Goal: Task Accomplishment & Management: Manage account settings

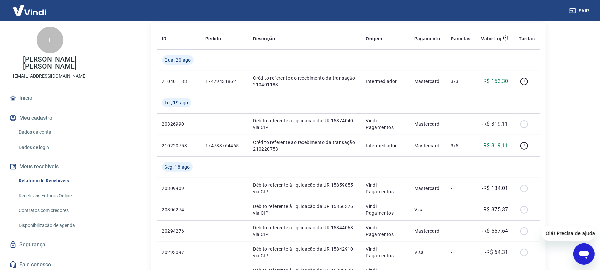
scroll to position [89, 0]
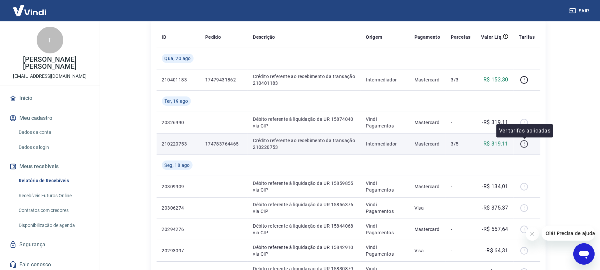
click at [527, 145] on icon "button" at bounding box center [524, 144] width 8 height 8
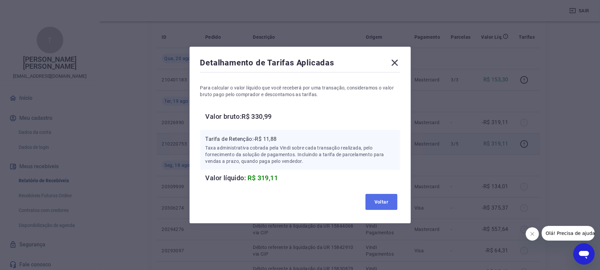
click at [380, 203] on button "Voltar" at bounding box center [382, 202] width 32 height 16
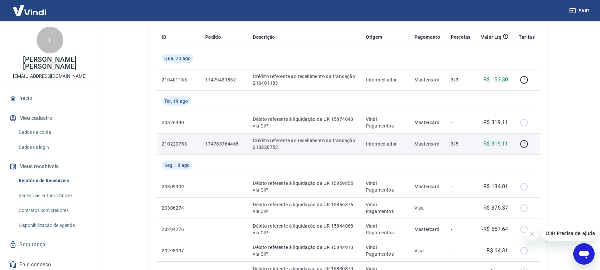
click at [580, 12] on button "Sair" at bounding box center [580, 11] width 24 height 12
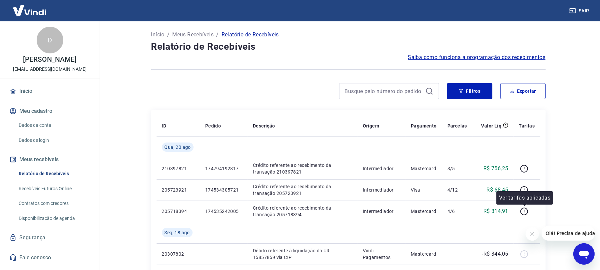
drag, startPoint x: 542, startPoint y: 235, endPoint x: 553, endPoint y: 232, distance: 11.4
click html "Olá! Precisa de ajuda?"
click at [536, 234] on button "Fechar mensagem da empresa" at bounding box center [532, 233] width 13 height 13
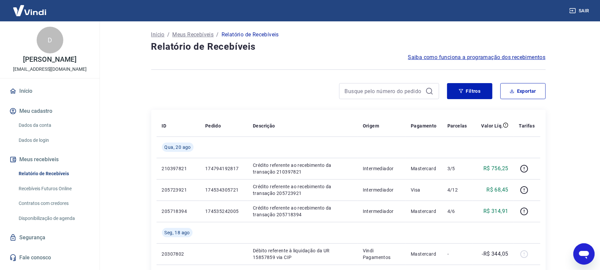
drag, startPoint x: 581, startPoint y: 17, endPoint x: 581, endPoint y: 12, distance: 4.7
click at [581, 16] on div "Sair" at bounding box center [300, 10] width 600 height 21
click at [581, 11] on button "Sair" at bounding box center [580, 11] width 24 height 12
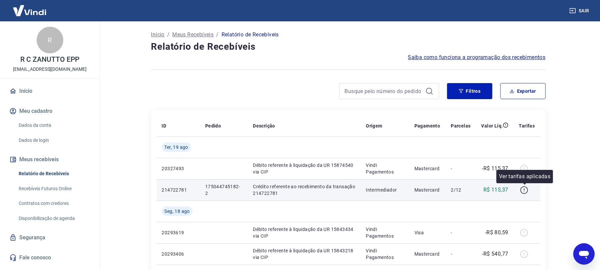
click at [524, 185] on body "Sair R R C ZANUTTO EPP admrczanutto@gmail.com Início Meu cadastro Dados da cont…" at bounding box center [300, 135] width 600 height 270
click at [530, 191] on div at bounding box center [527, 189] width 16 height 11
click at [527, 191] on icon "button" at bounding box center [524, 190] width 8 height 8
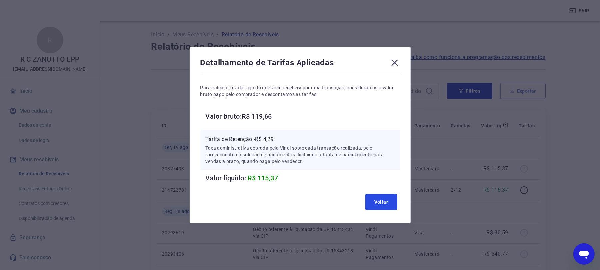
drag, startPoint x: 391, startPoint y: 204, endPoint x: 536, endPoint y: 97, distance: 180.5
click at [393, 204] on button "Voltar" at bounding box center [382, 202] width 32 height 16
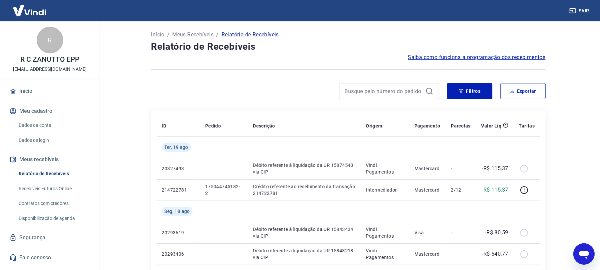
drag, startPoint x: 578, startPoint y: 10, endPoint x: 542, endPoint y: 2, distance: 37.3
click at [574, 8] on button "Sair" at bounding box center [580, 11] width 24 height 12
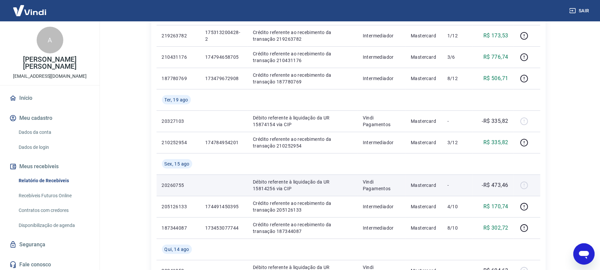
scroll to position [133, 0]
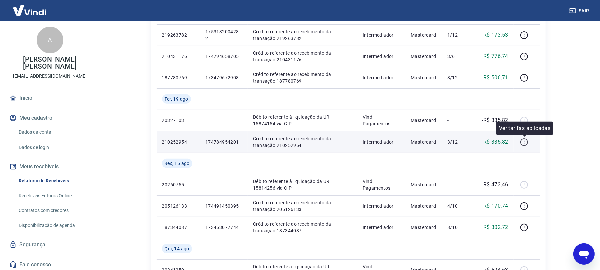
click at [523, 139] on icon "button" at bounding box center [525, 142] width 8 height 8
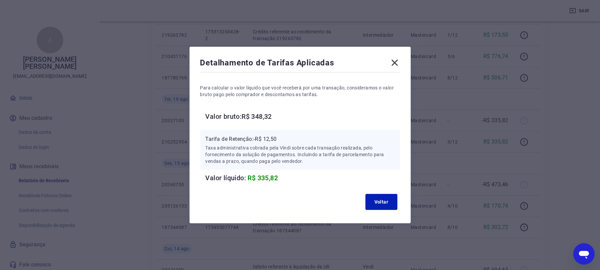
drag, startPoint x: 395, startPoint y: 66, endPoint x: 550, endPoint y: 27, distance: 159.2
click at [397, 66] on icon at bounding box center [395, 62] width 11 height 11
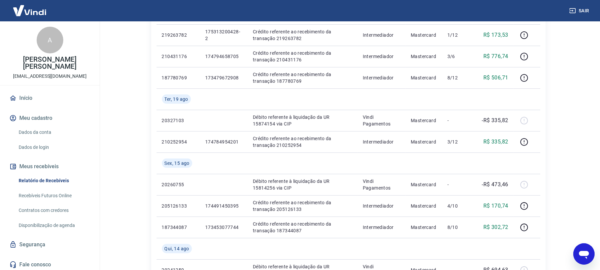
click at [581, 9] on button "Sair" at bounding box center [580, 11] width 24 height 12
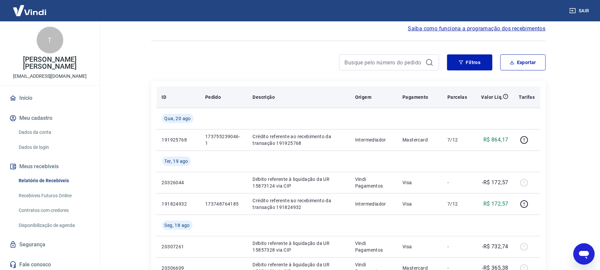
scroll to position [44, 0]
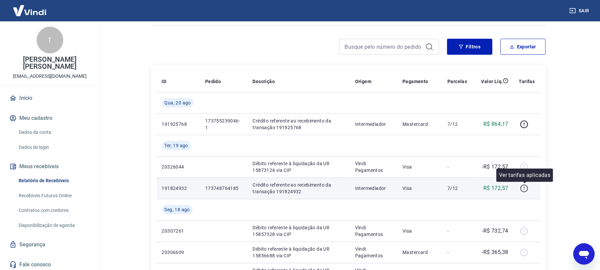
click at [505, 187] on icon "button" at bounding box center [524, 188] width 8 height 8
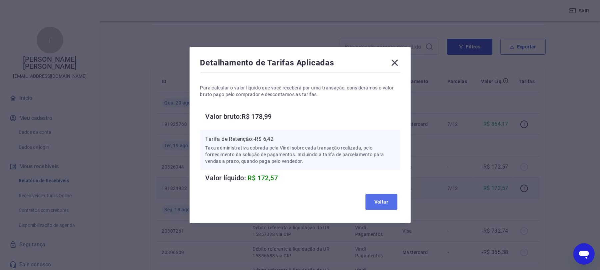
click at [395, 204] on button "Voltar" at bounding box center [382, 202] width 32 height 16
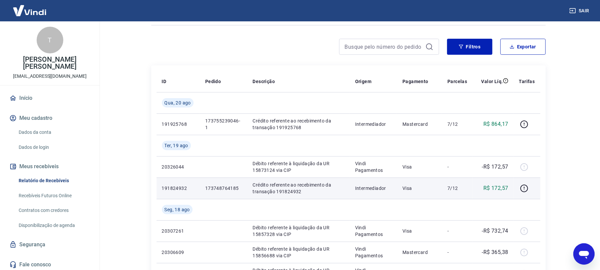
drag, startPoint x: 577, startPoint y: 21, endPoint x: 577, endPoint y: 16, distance: 4.7
click at [505, 19] on div "Sair" at bounding box center [300, 10] width 600 height 21
click at [505, 14] on button "Sair" at bounding box center [580, 11] width 24 height 12
